Goal: Information Seeking & Learning: Learn about a topic

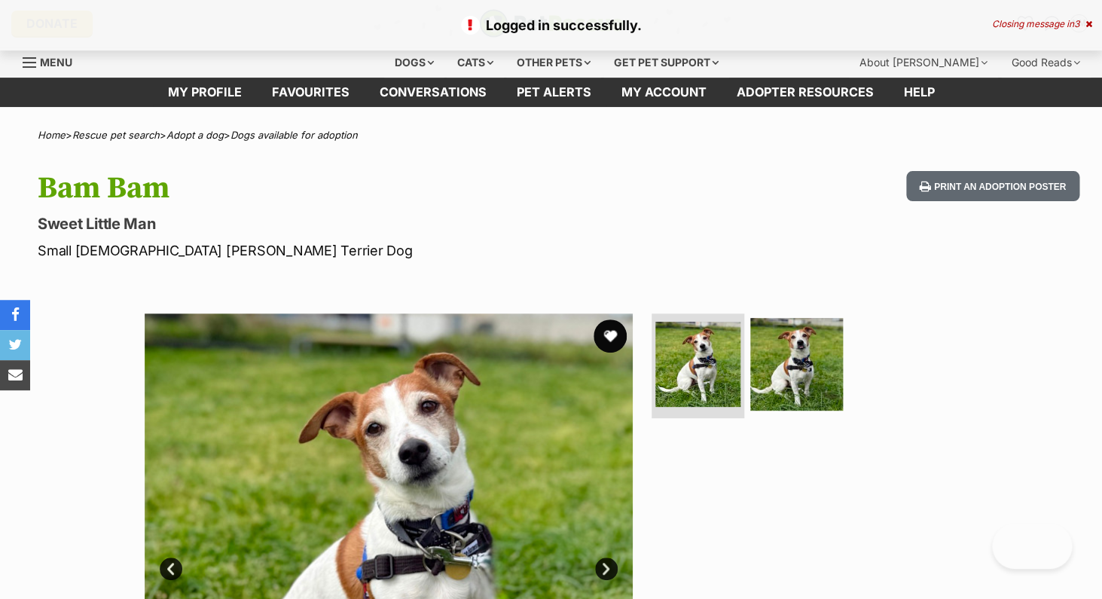
click at [609, 335] on button "favourite" at bounding box center [609, 335] width 33 height 33
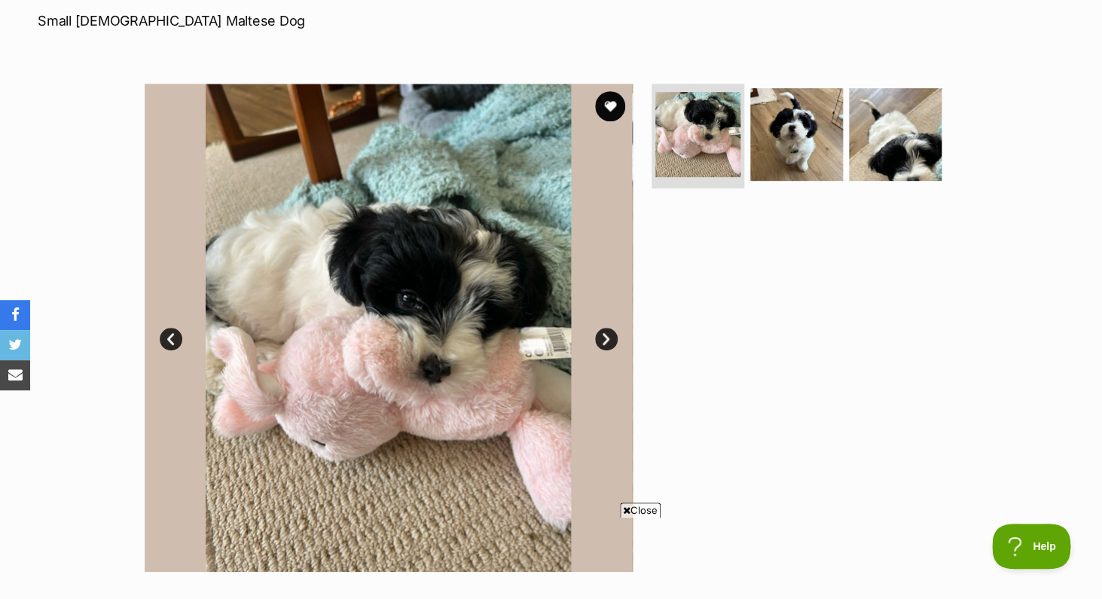
scroll to position [216, 0]
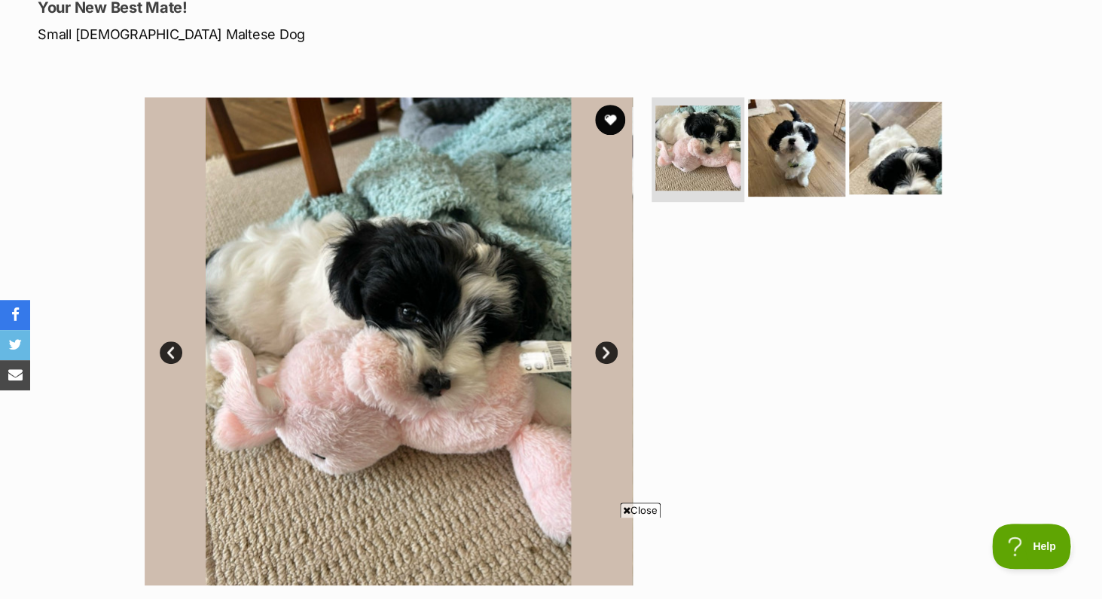
click at [817, 151] on img at bounding box center [796, 147] width 97 height 97
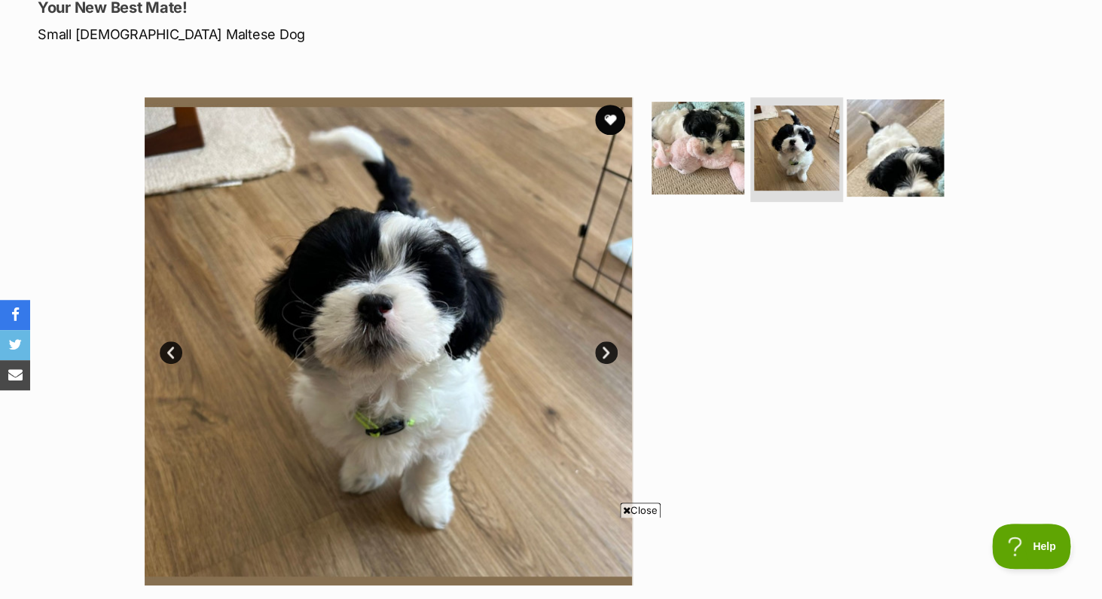
click at [887, 139] on img at bounding box center [895, 147] width 97 height 97
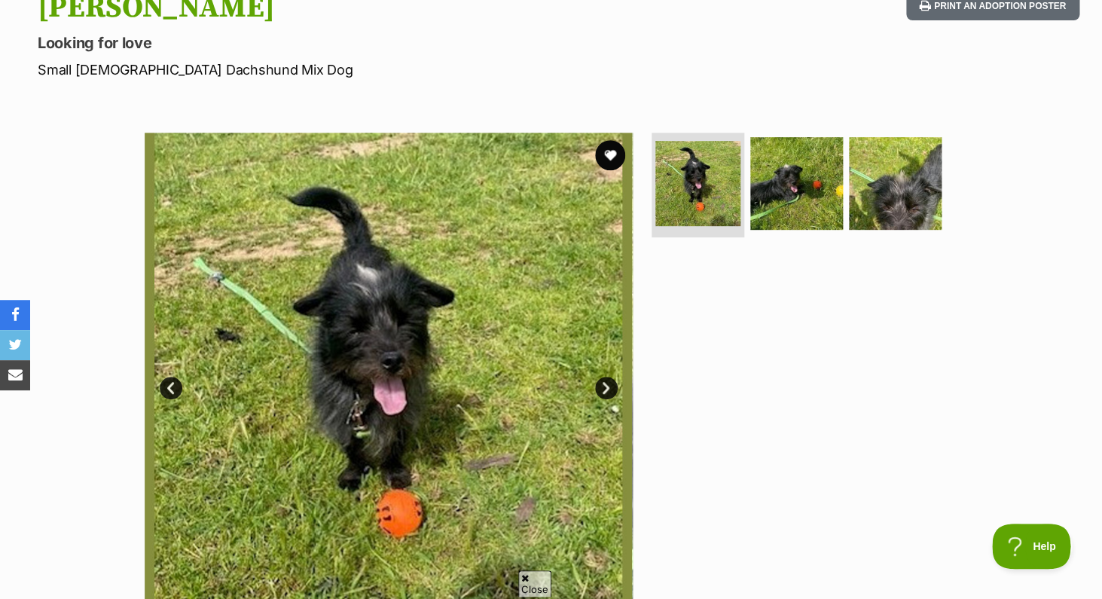
click at [606, 389] on link "Next" at bounding box center [606, 388] width 23 height 23
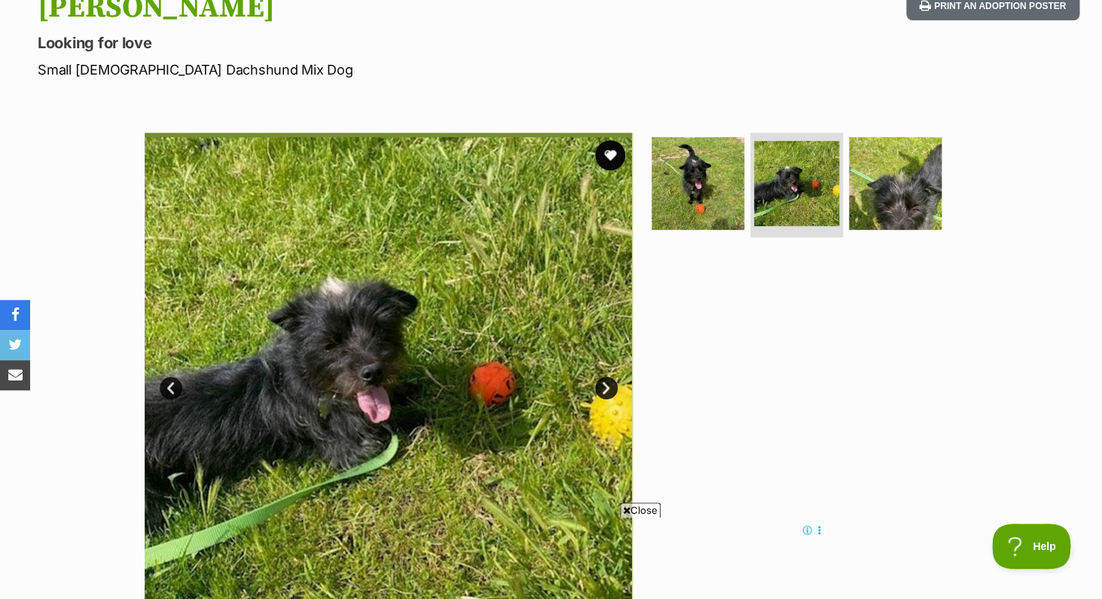
click at [606, 389] on link "Next" at bounding box center [606, 388] width 23 height 23
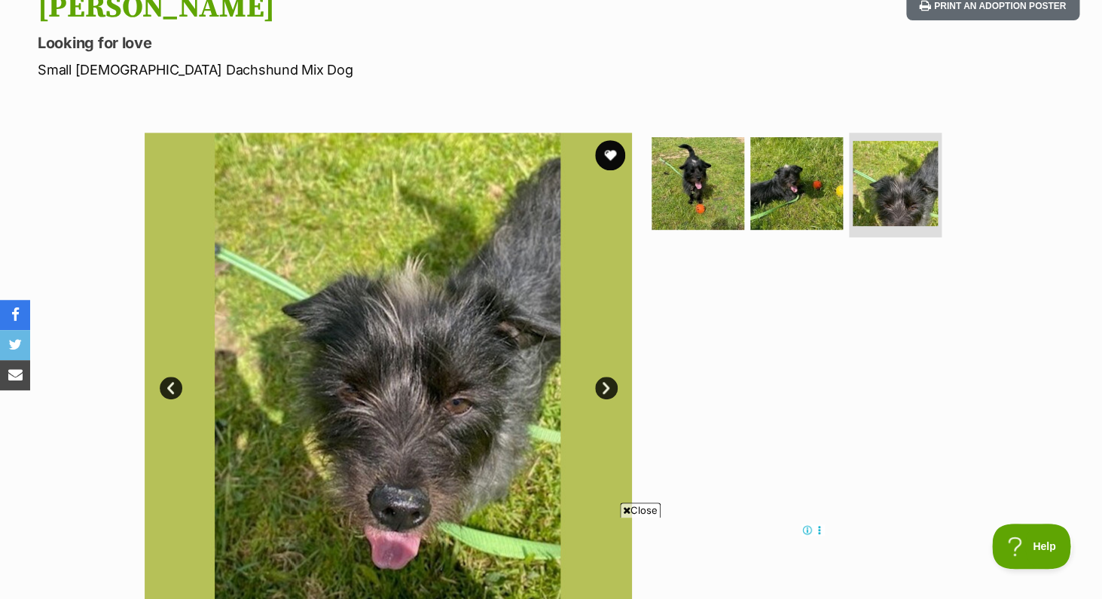
click at [606, 391] on link "Next" at bounding box center [606, 388] width 23 height 23
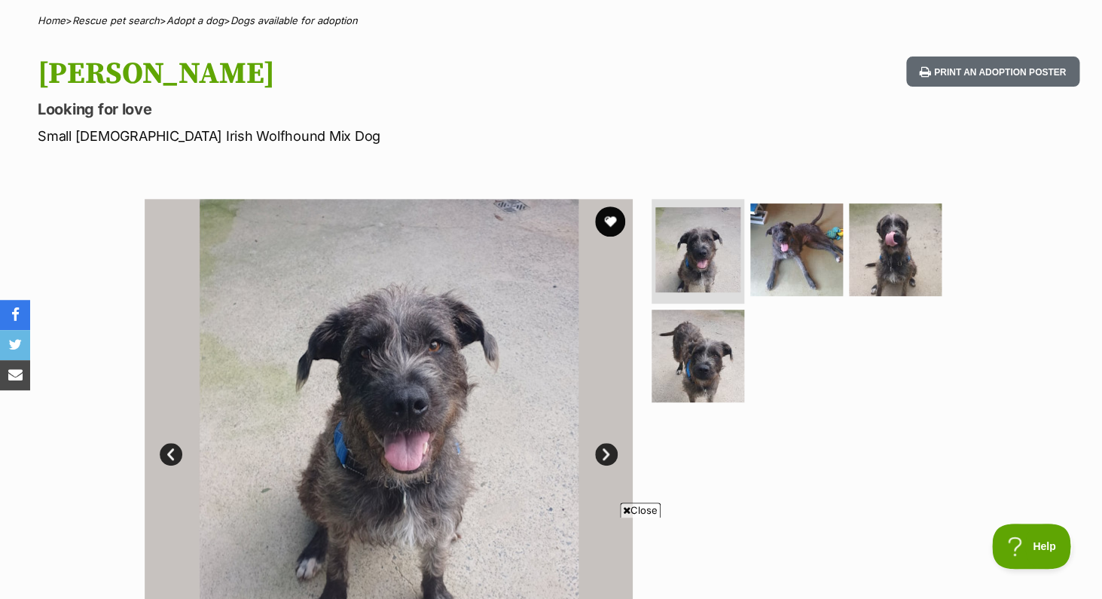
click at [605, 456] on link "Next" at bounding box center [606, 454] width 23 height 23
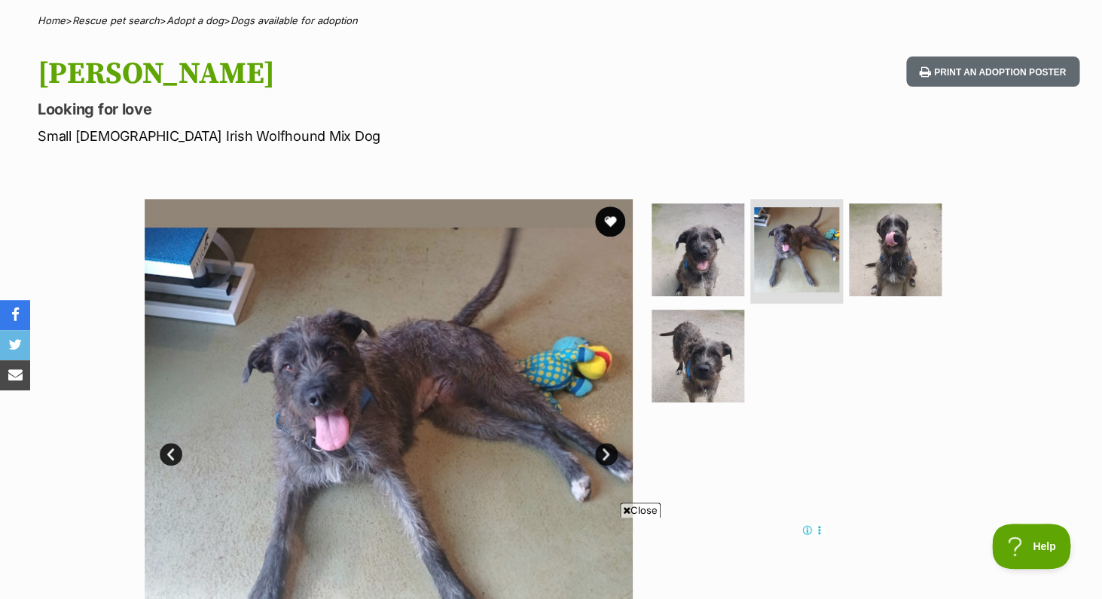
click at [606, 456] on link "Next" at bounding box center [606, 454] width 23 height 23
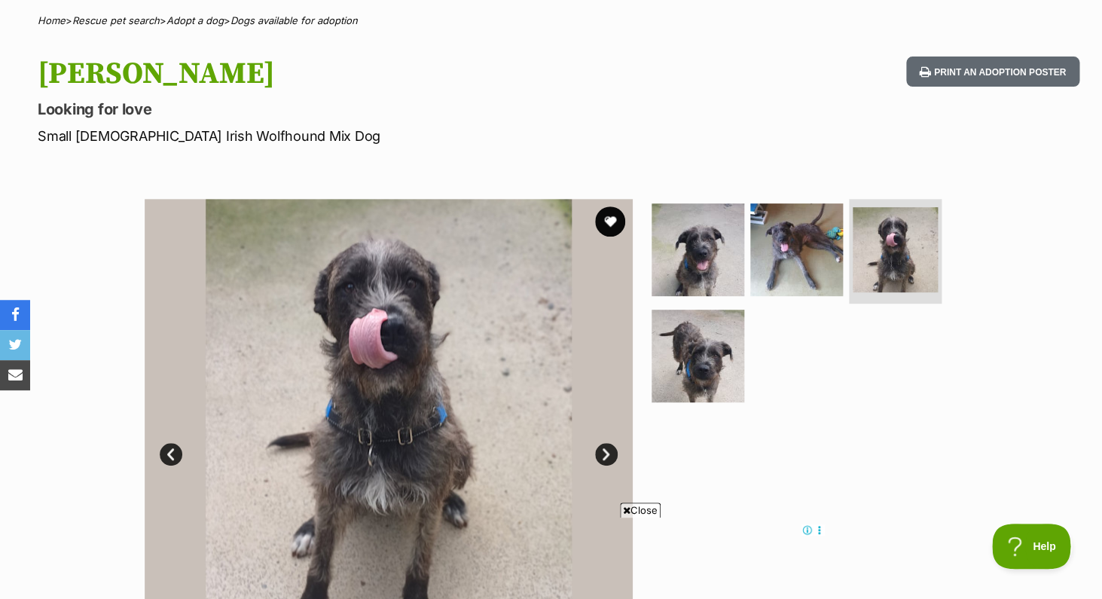
click at [607, 453] on link "Next" at bounding box center [606, 454] width 23 height 23
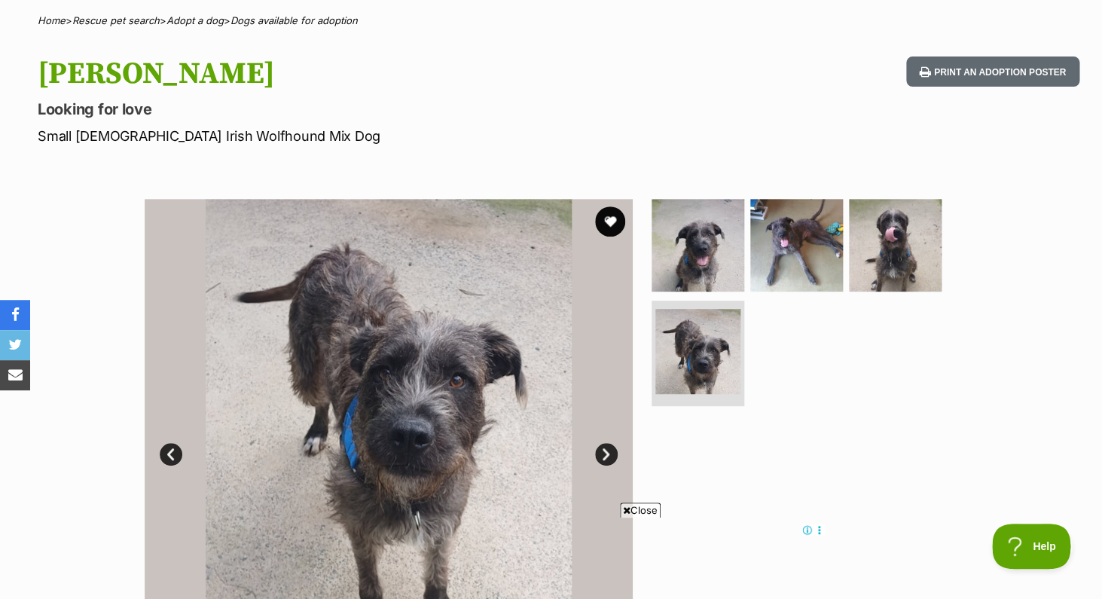
click at [608, 452] on link "Next" at bounding box center [606, 454] width 23 height 23
